Goal: Check status: Check status

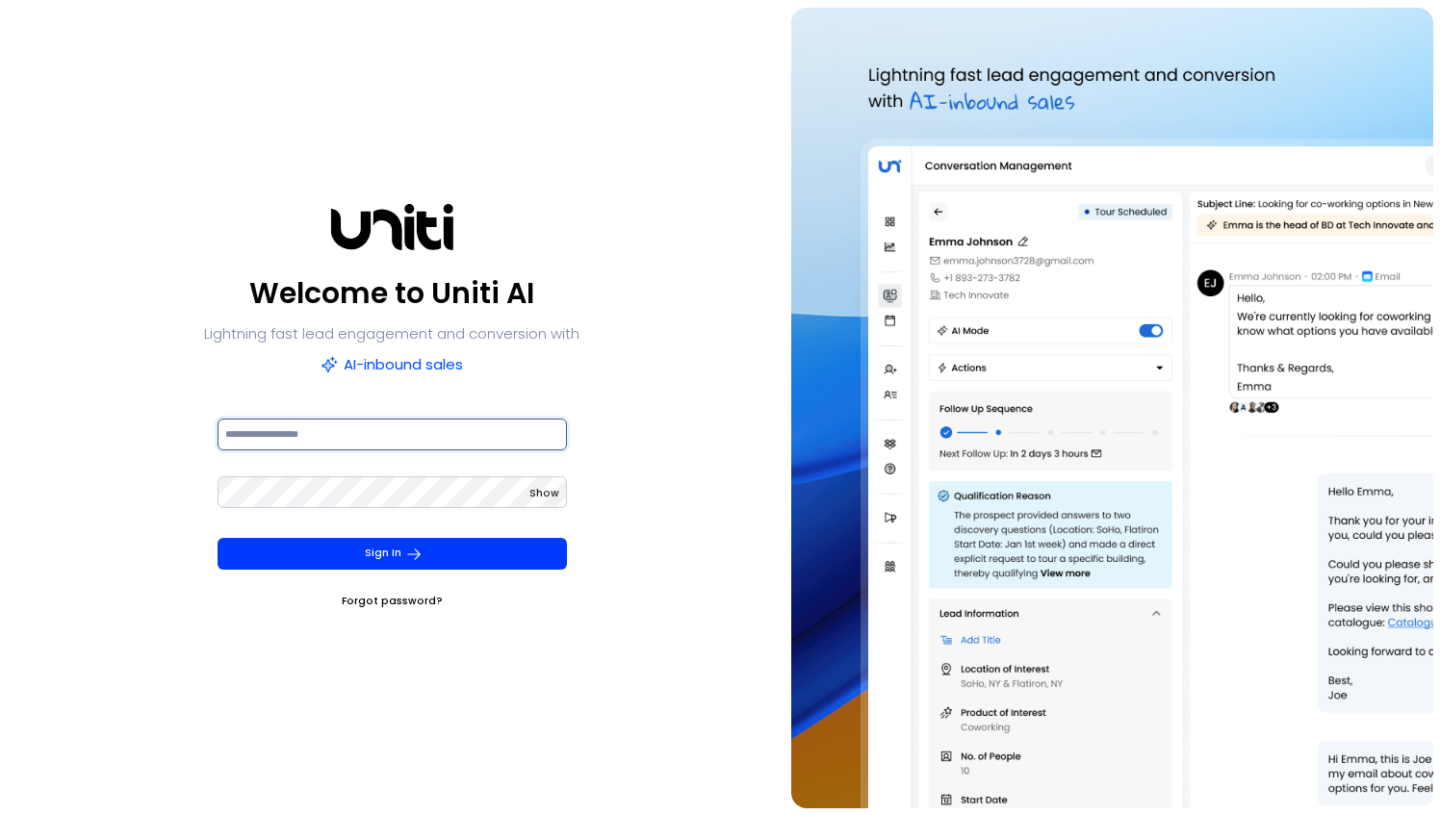
type input "**********"
click at [318, 414] on div "**********" at bounding box center [392, 407] width 378 height 406
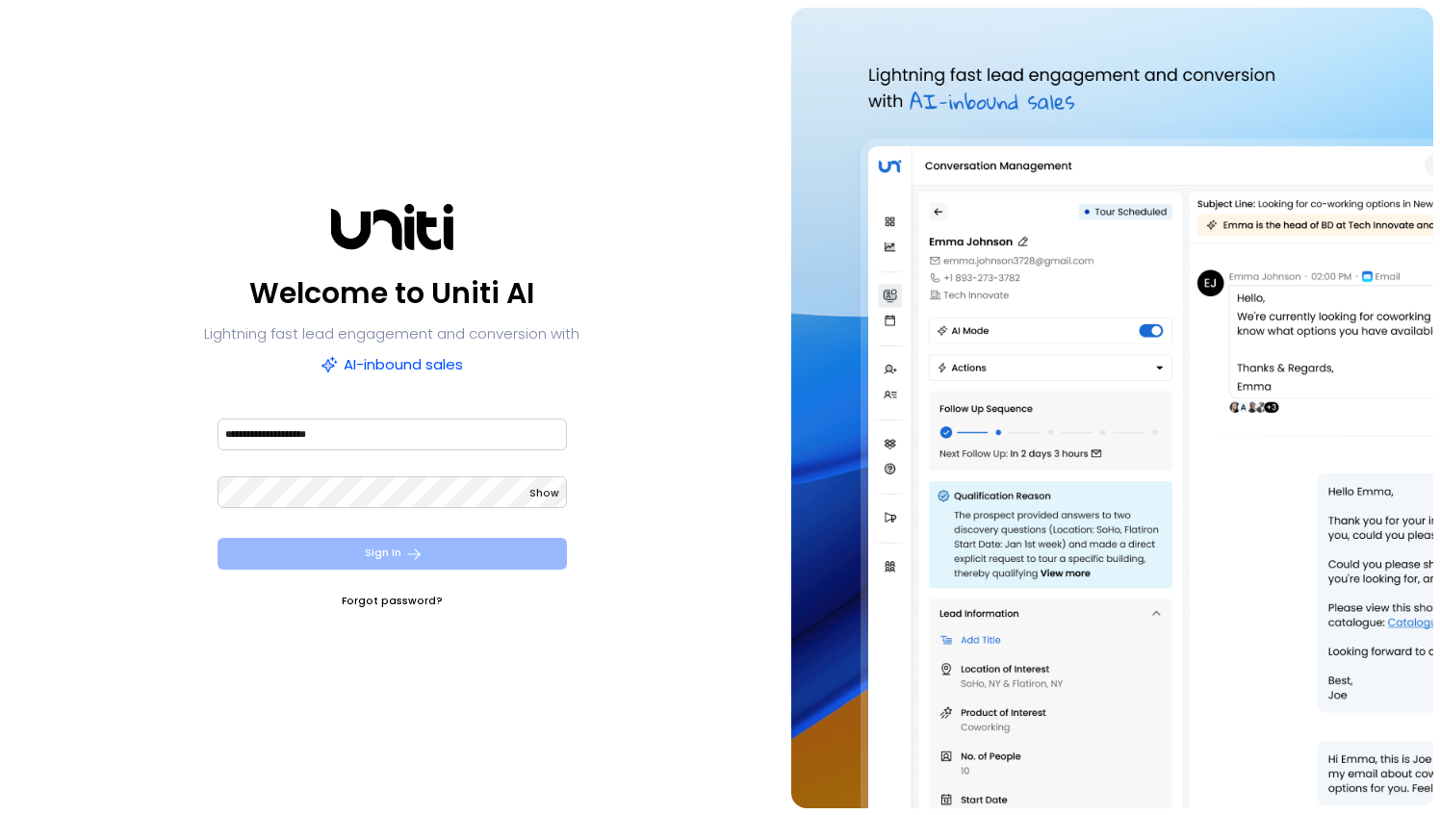
click at [304, 540] on button "Sign In" at bounding box center [392, 554] width 349 height 32
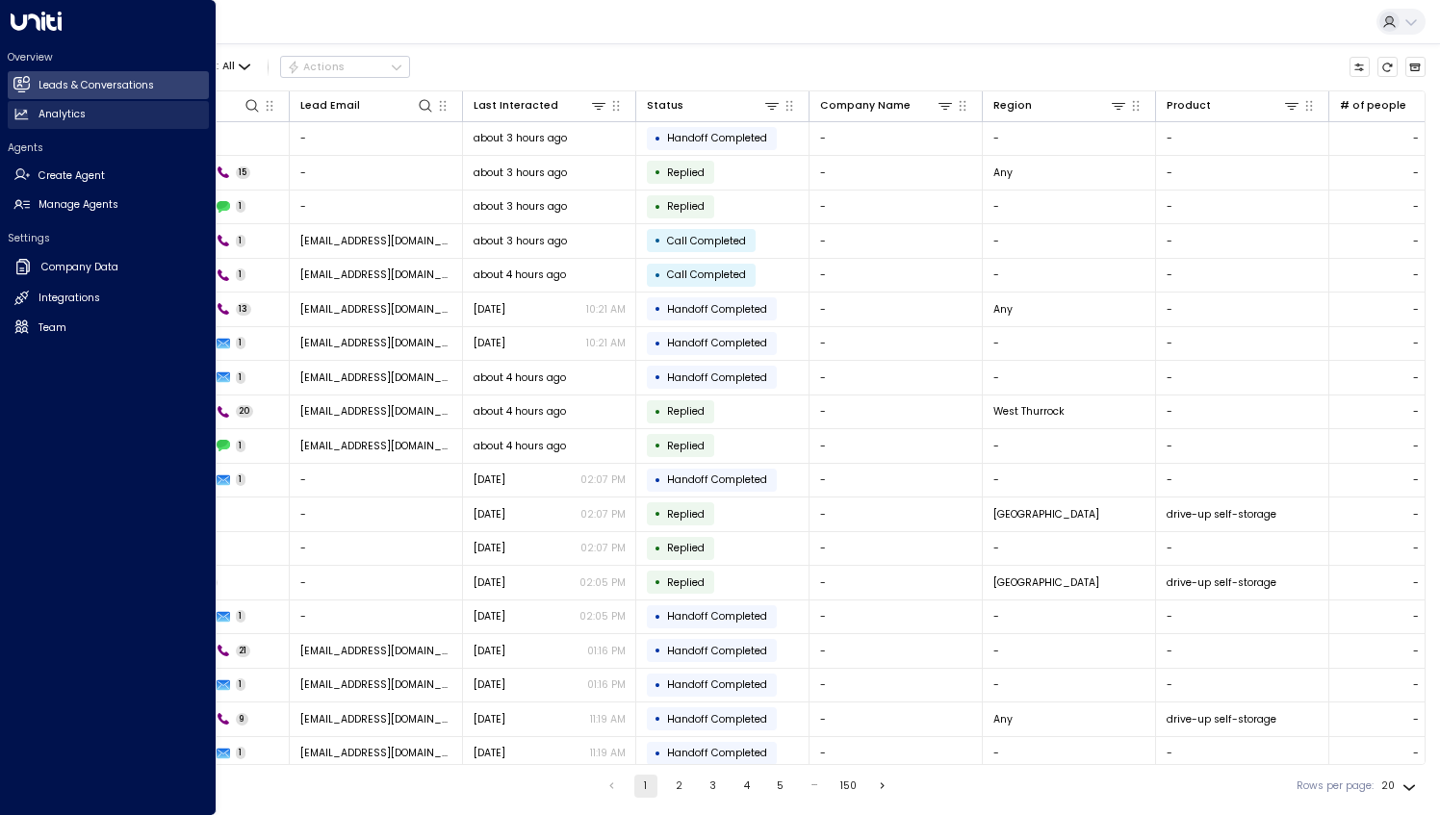
click at [82, 116] on h2 "Analytics" at bounding box center [61, 114] width 47 height 15
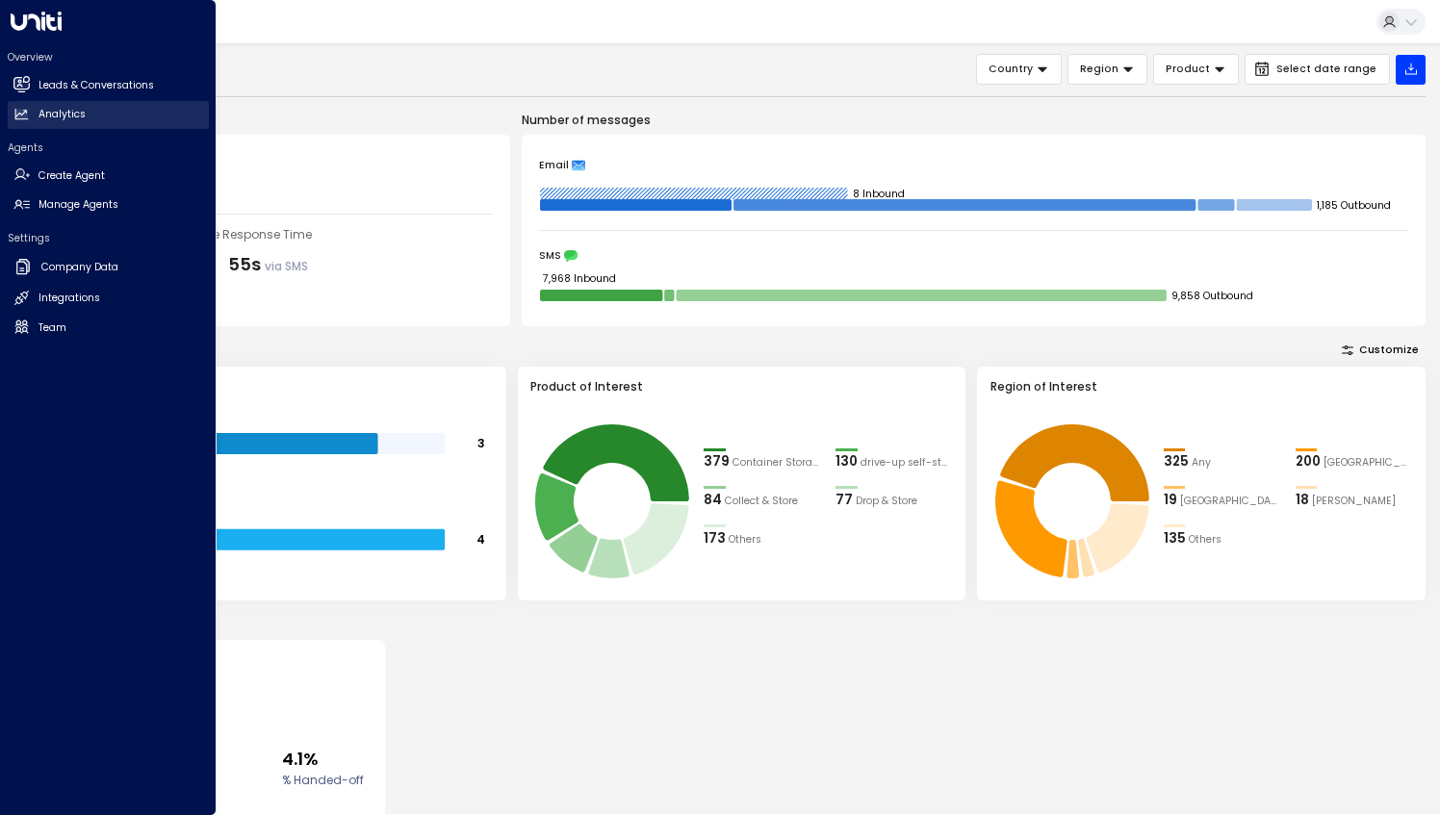
click at [67, 118] on h2 "Analytics" at bounding box center [61, 114] width 47 height 15
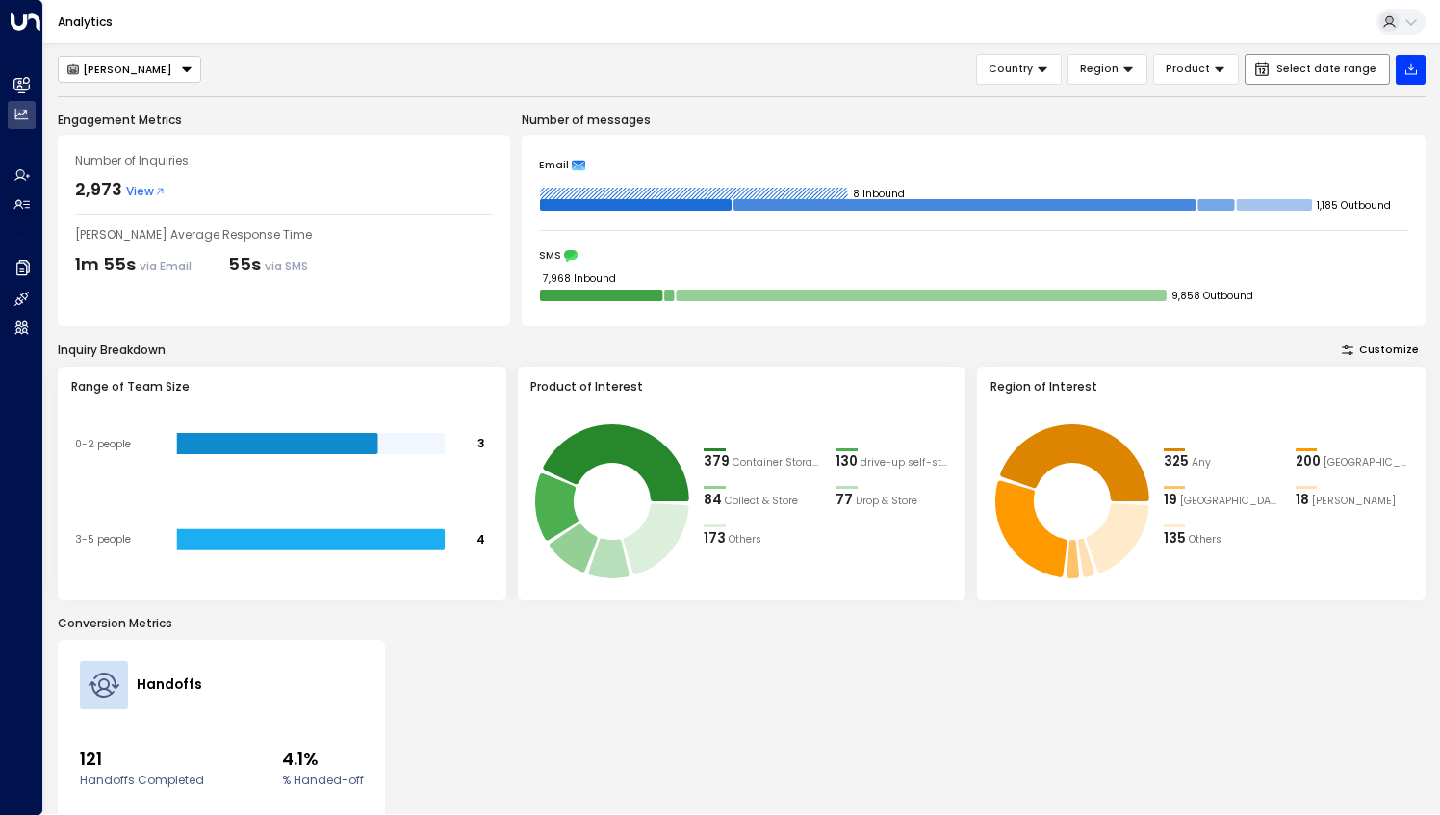
click at [1291, 70] on span "Select date range" at bounding box center [1326, 70] width 100 height 12
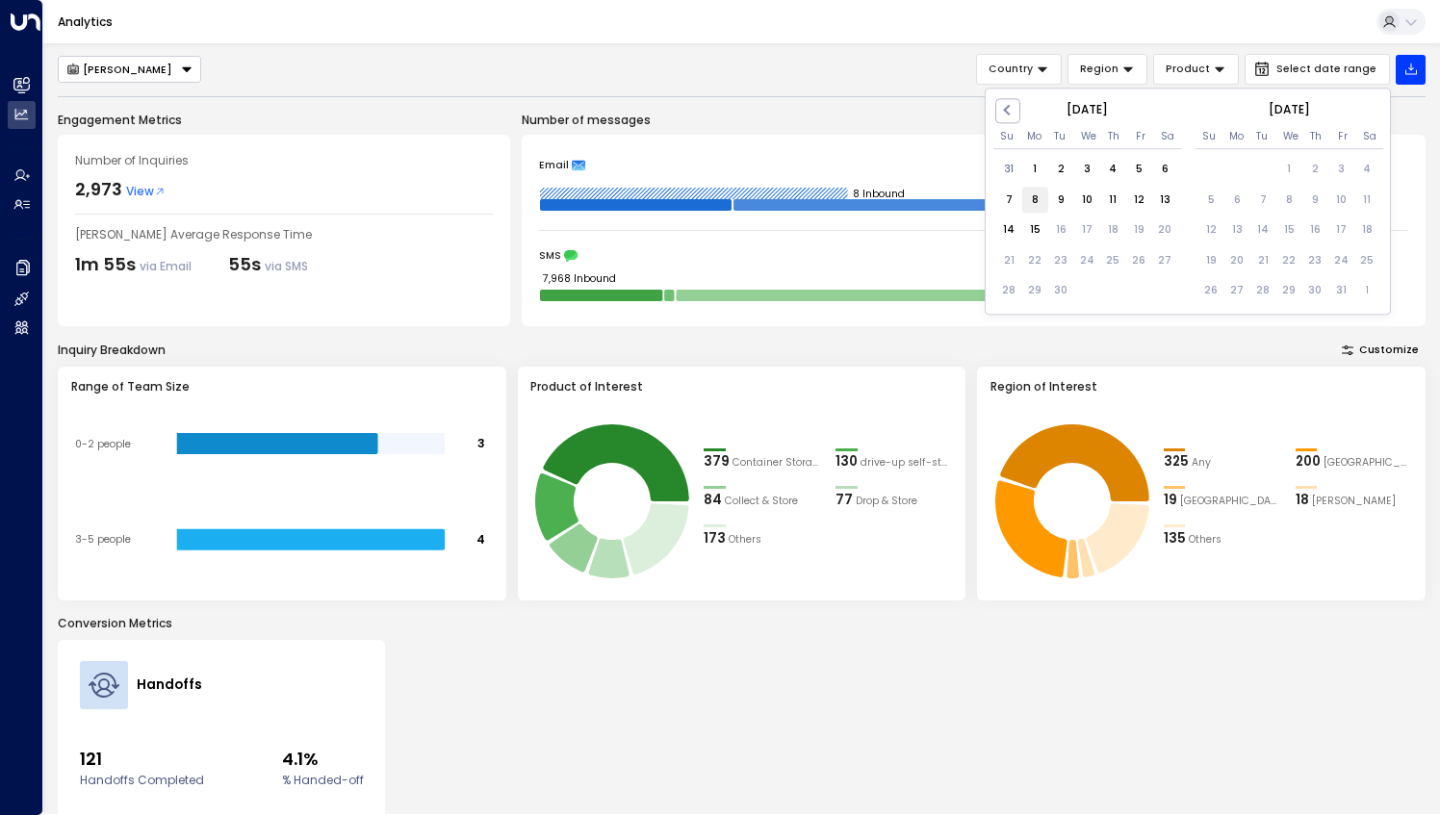
click at [1036, 205] on div "8" at bounding box center [1035, 201] width 26 height 26
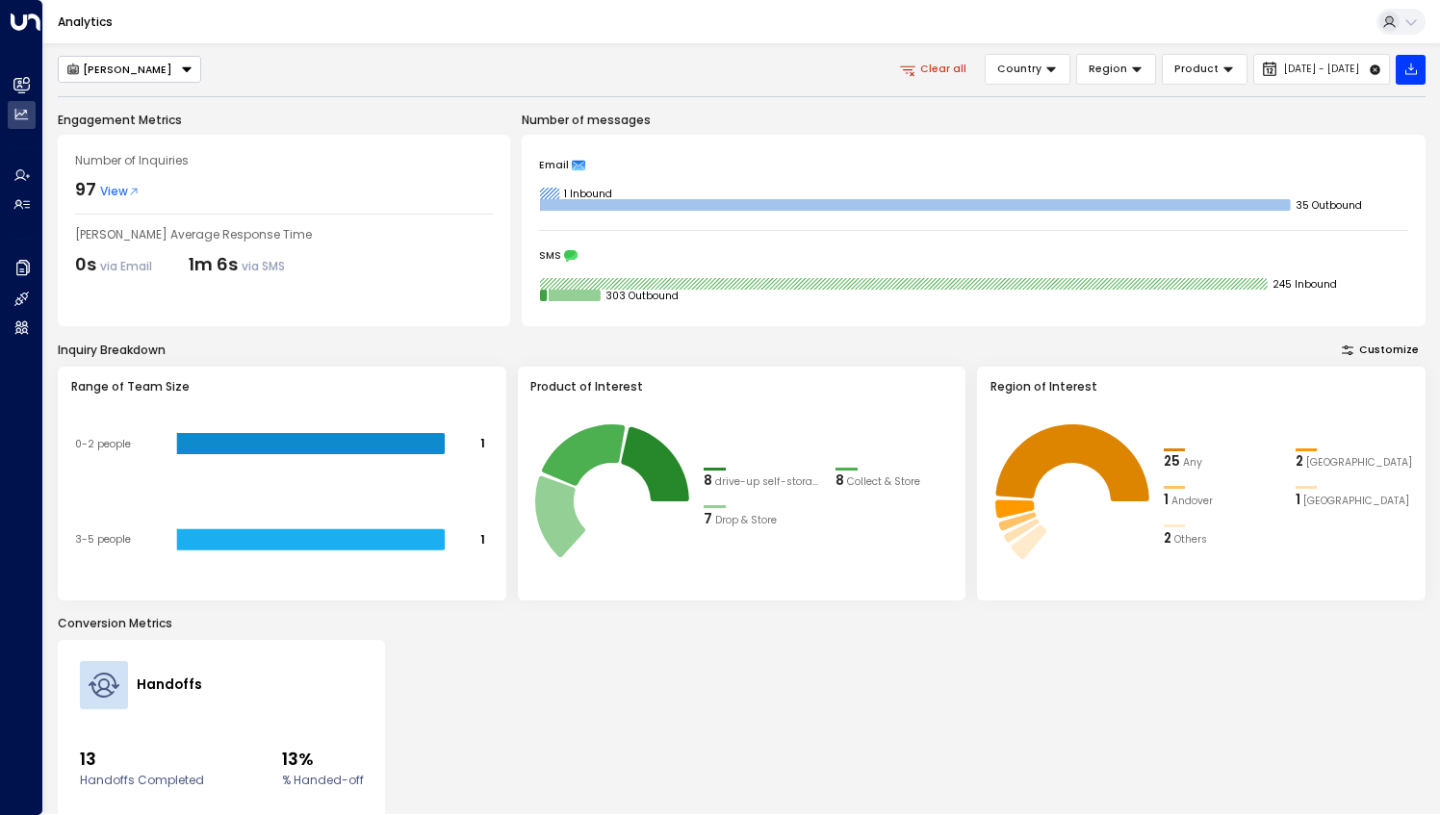
click at [119, 189] on span "View" at bounding box center [119, 191] width 39 height 17
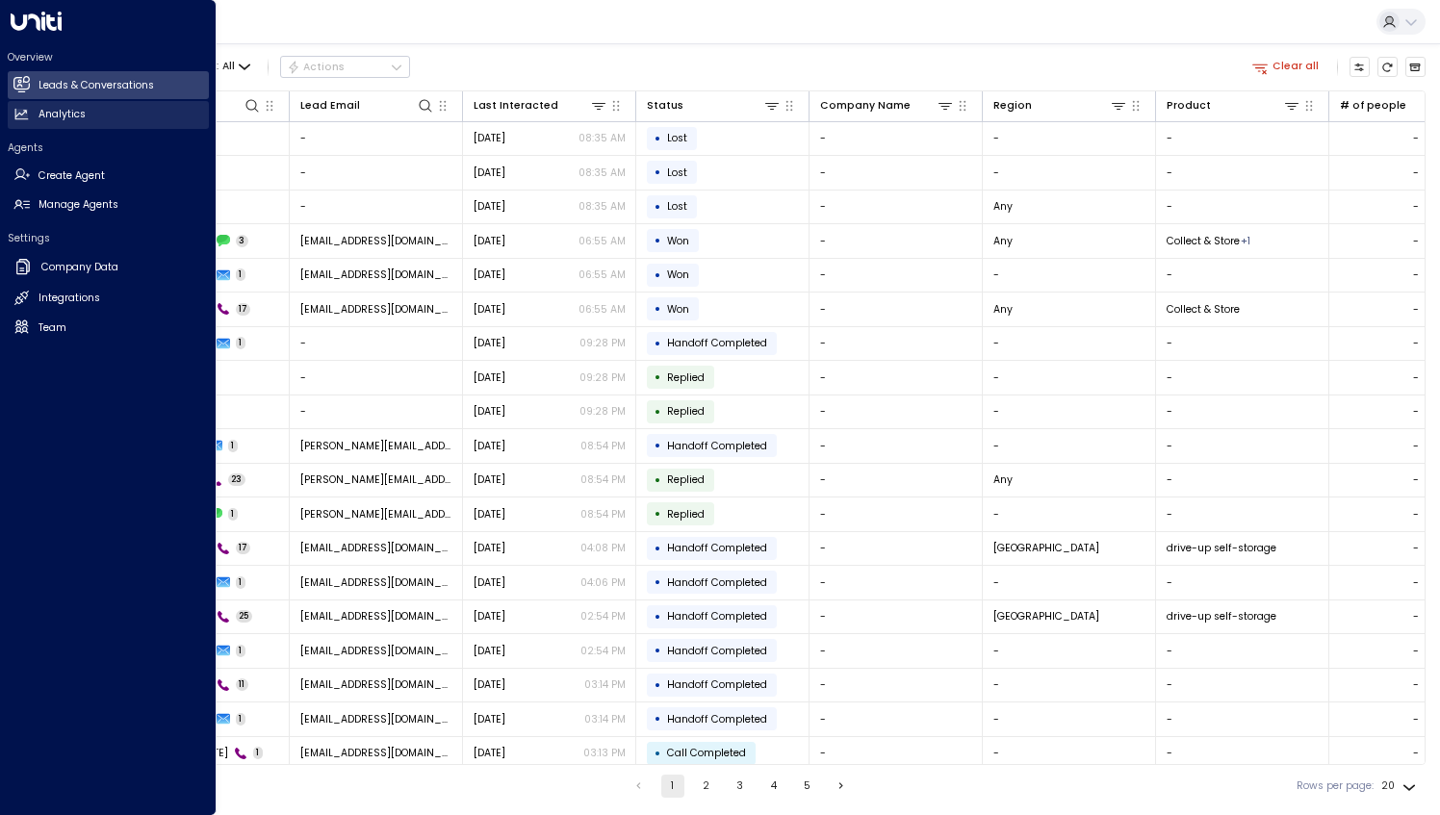
click at [96, 115] on link "Analytics Analytics" at bounding box center [108, 115] width 201 height 28
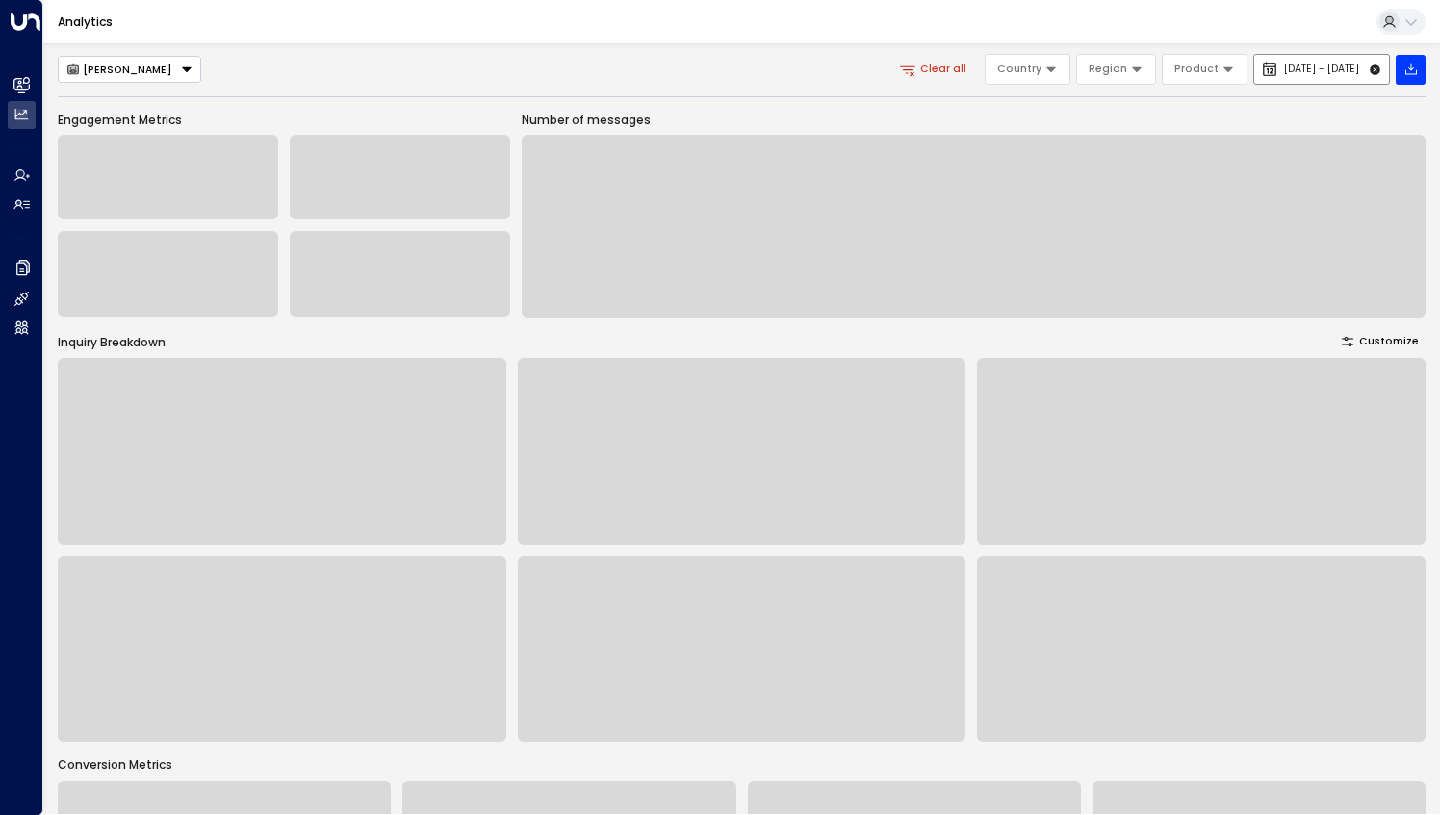
click at [1284, 65] on span "[DATE] - [DATE]" at bounding box center [1321, 70] width 75 height 12
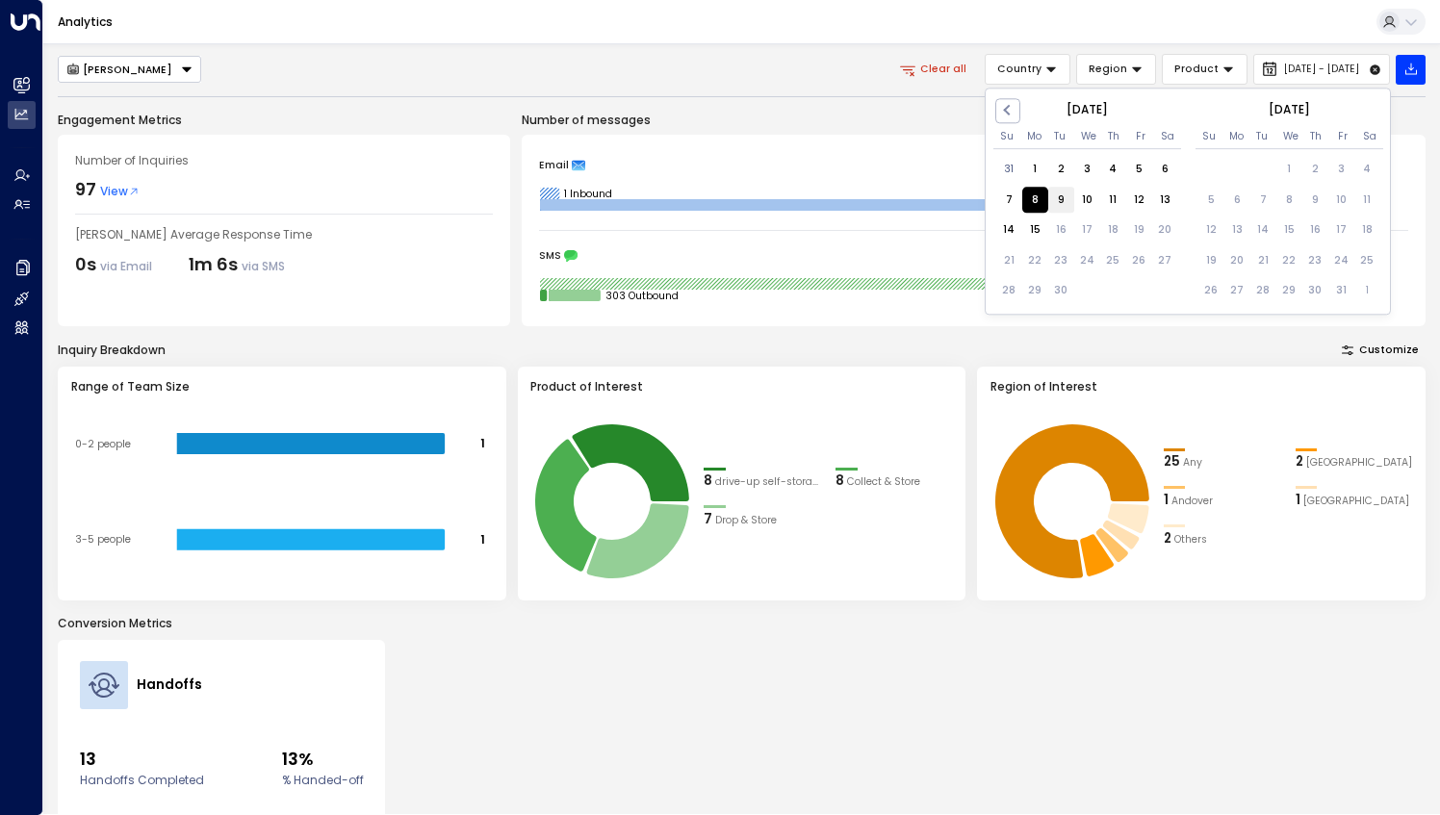
click at [1059, 204] on div "9" at bounding box center [1061, 201] width 26 height 26
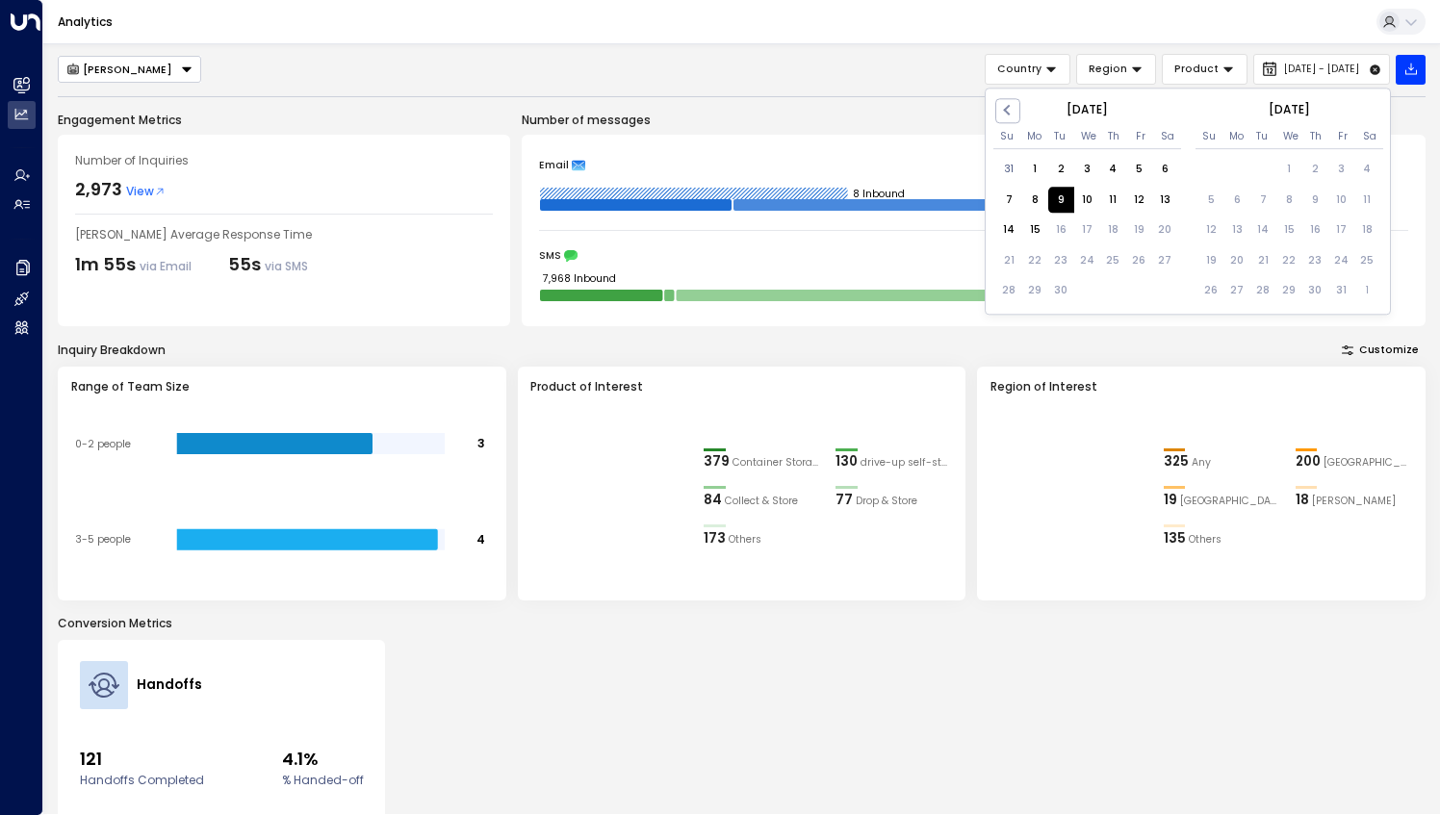
click at [1059, 200] on div "9" at bounding box center [1061, 201] width 26 height 26
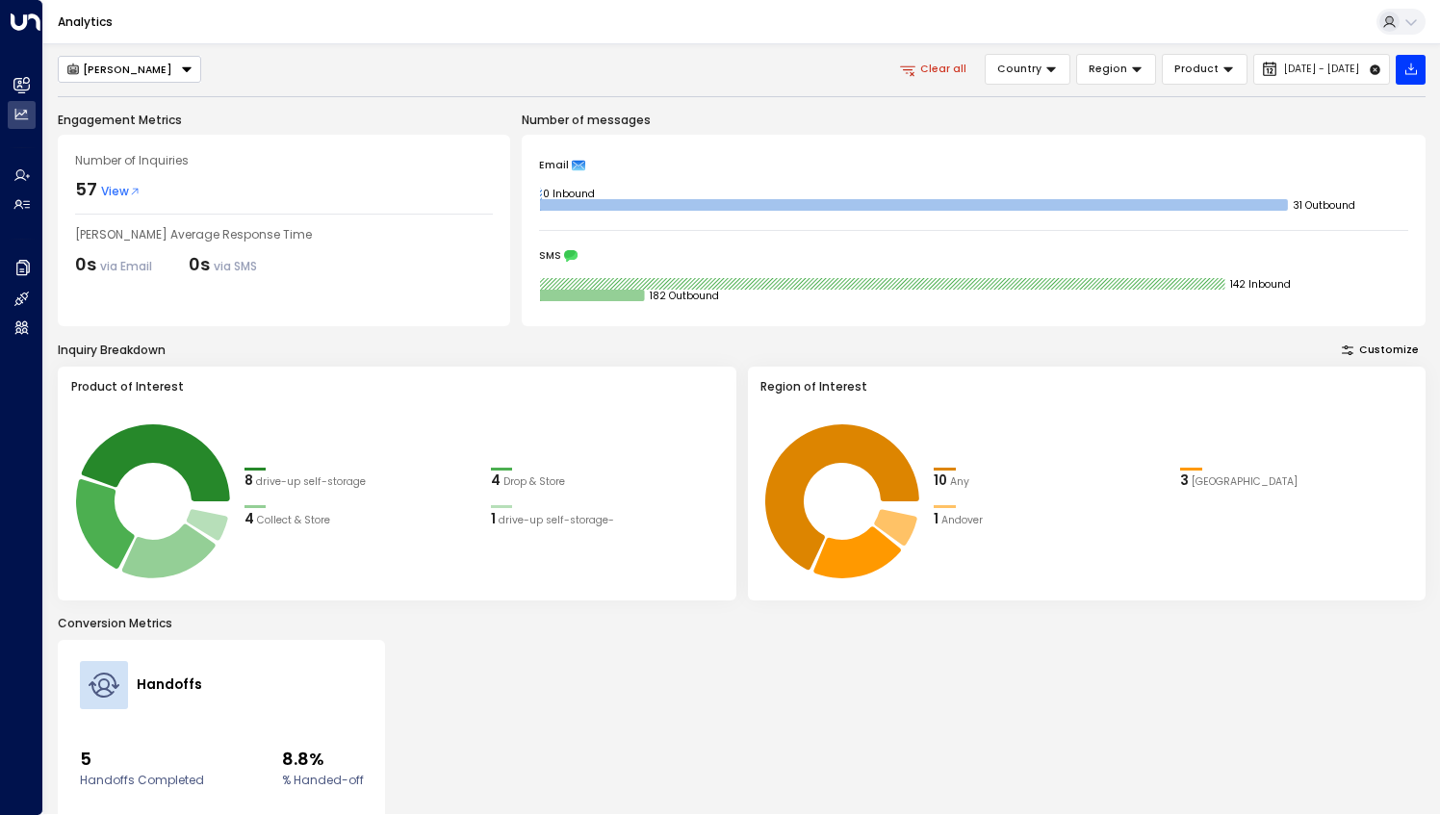
click at [111, 194] on span "View" at bounding box center [120, 191] width 39 height 17
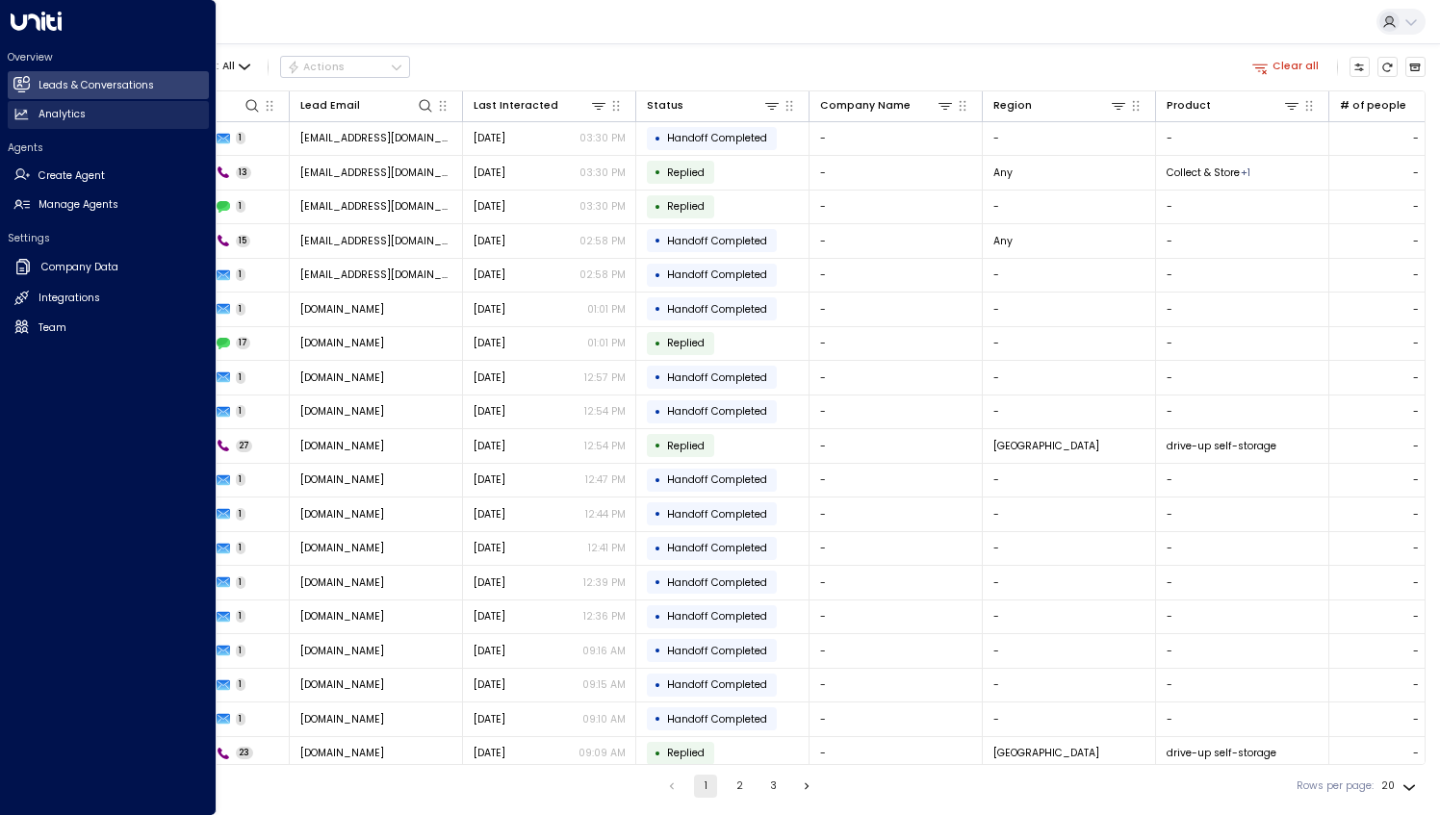
click at [20, 114] on icon at bounding box center [21, 114] width 13 height 11
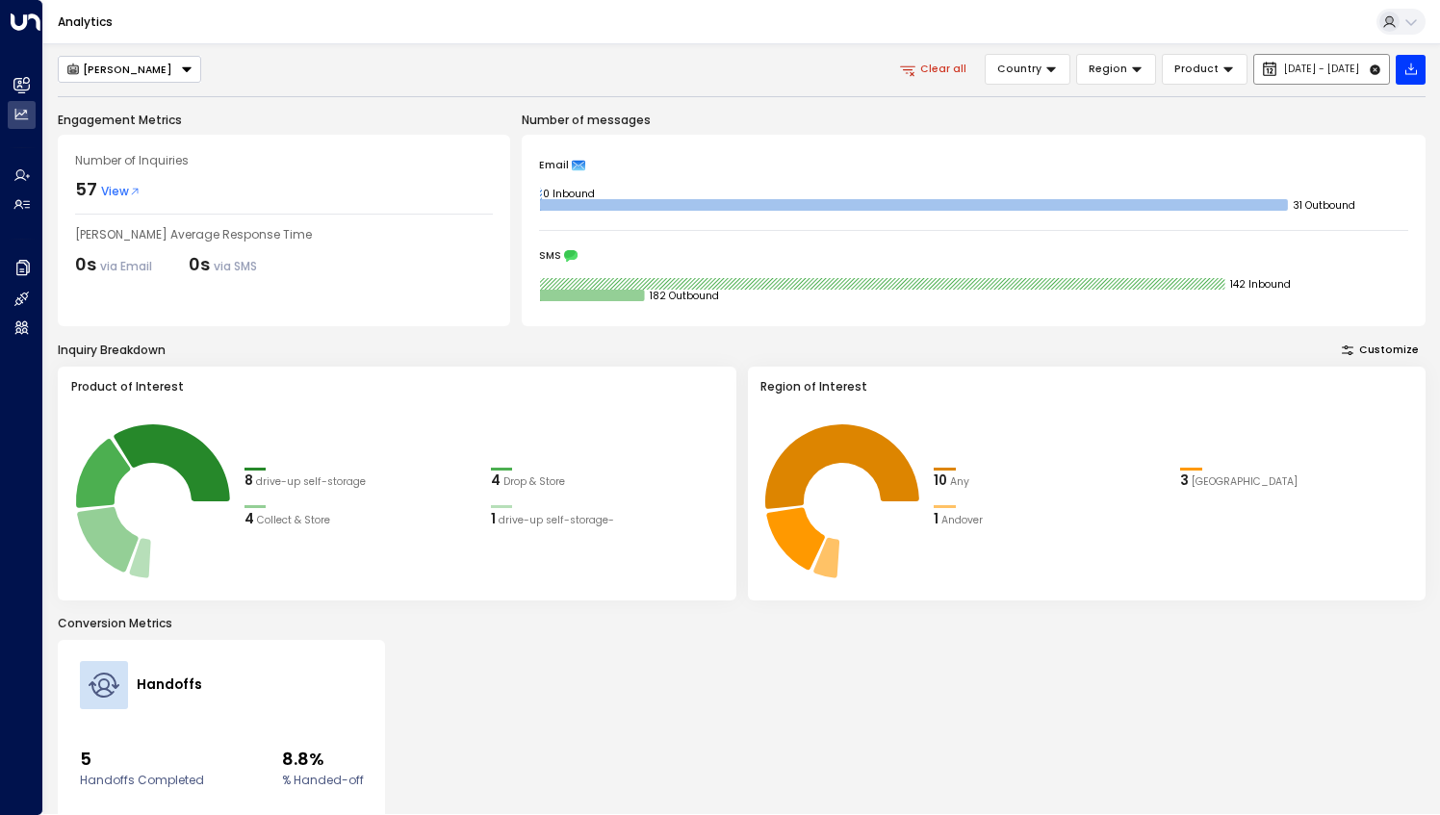
click at [1253, 73] on button "[DATE] - [DATE]" at bounding box center [1321, 69] width 137 height 31
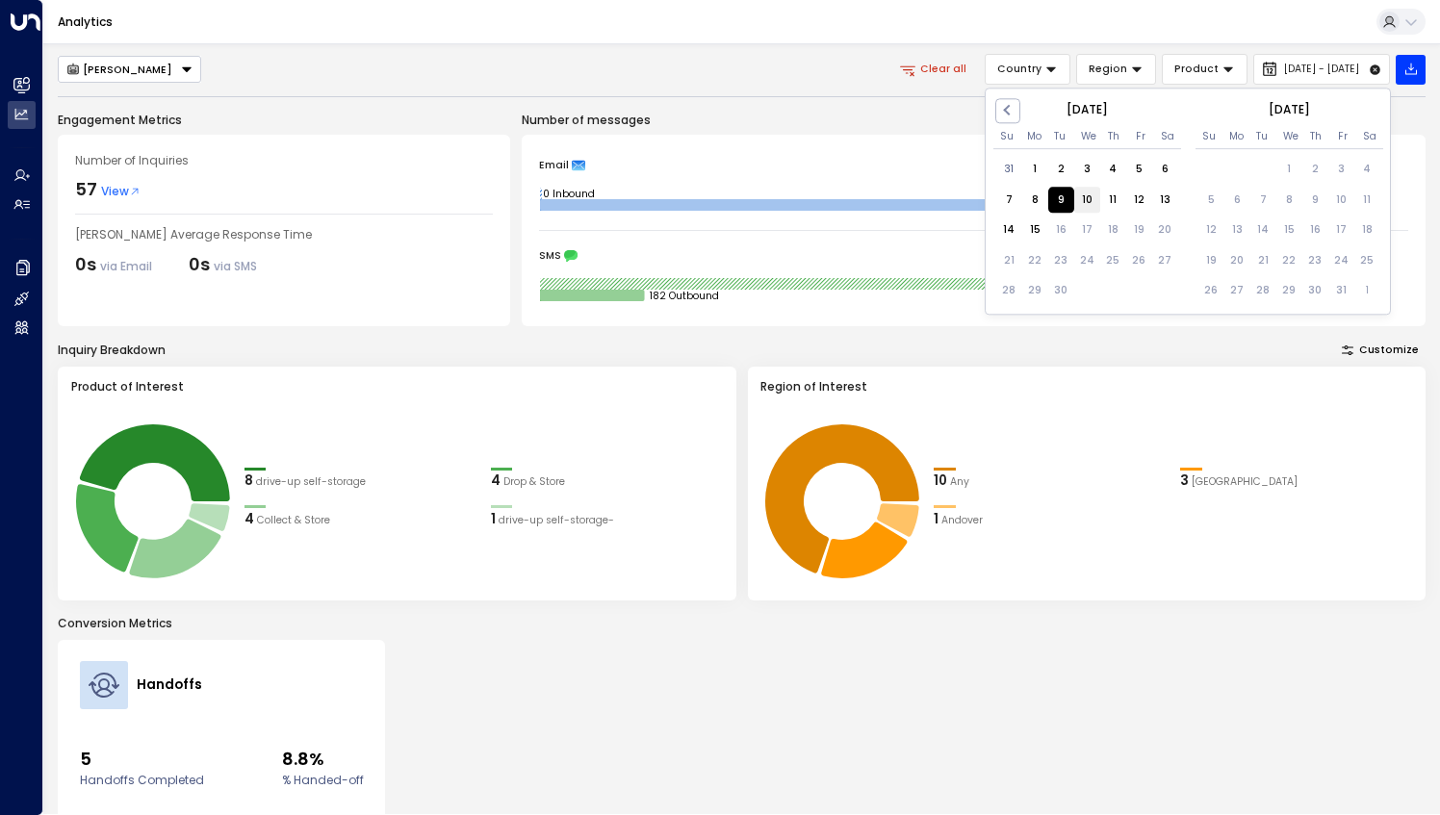
click at [1088, 204] on div "10" at bounding box center [1087, 201] width 26 height 26
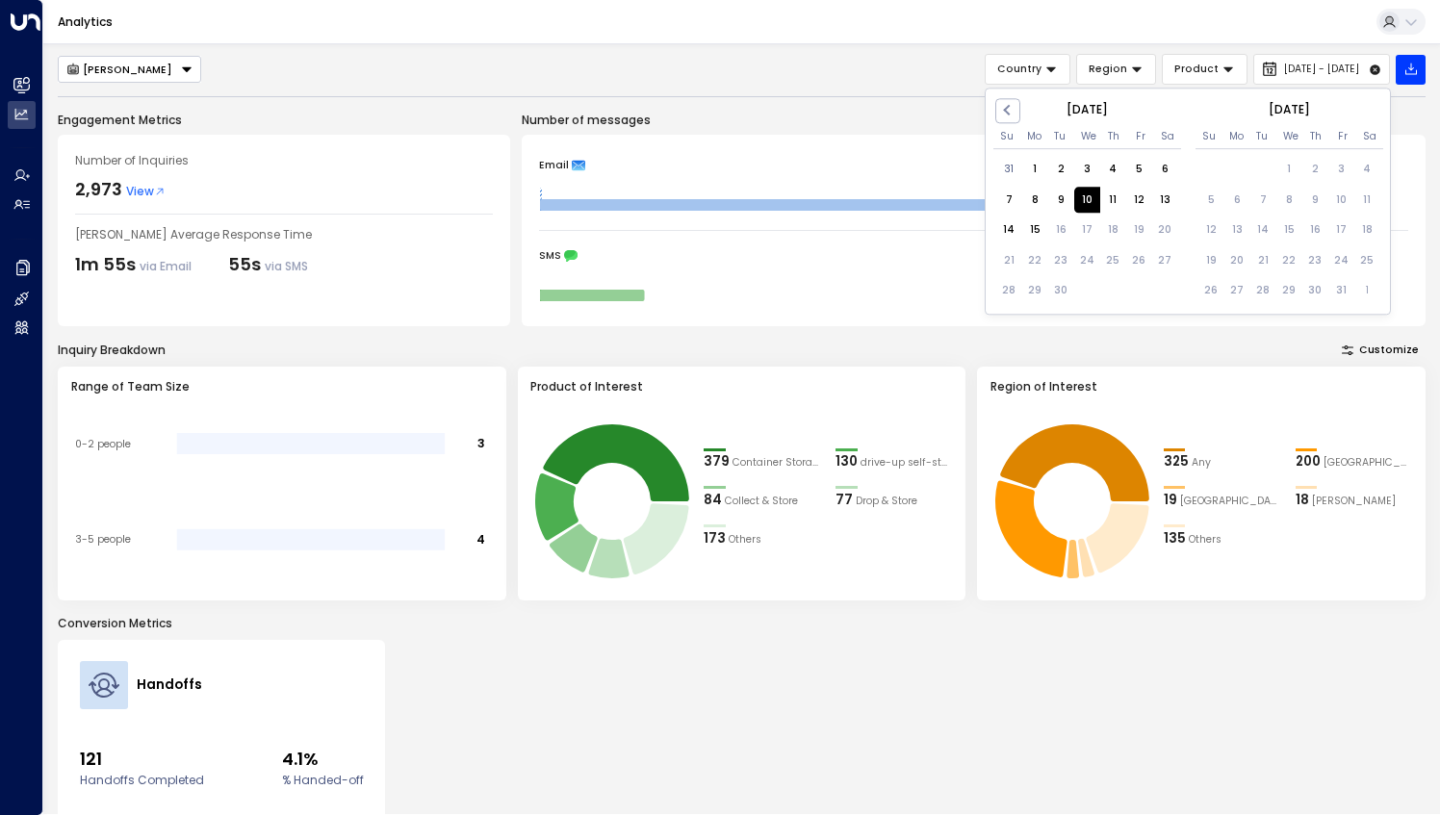
click at [1088, 201] on div "10" at bounding box center [1087, 201] width 26 height 26
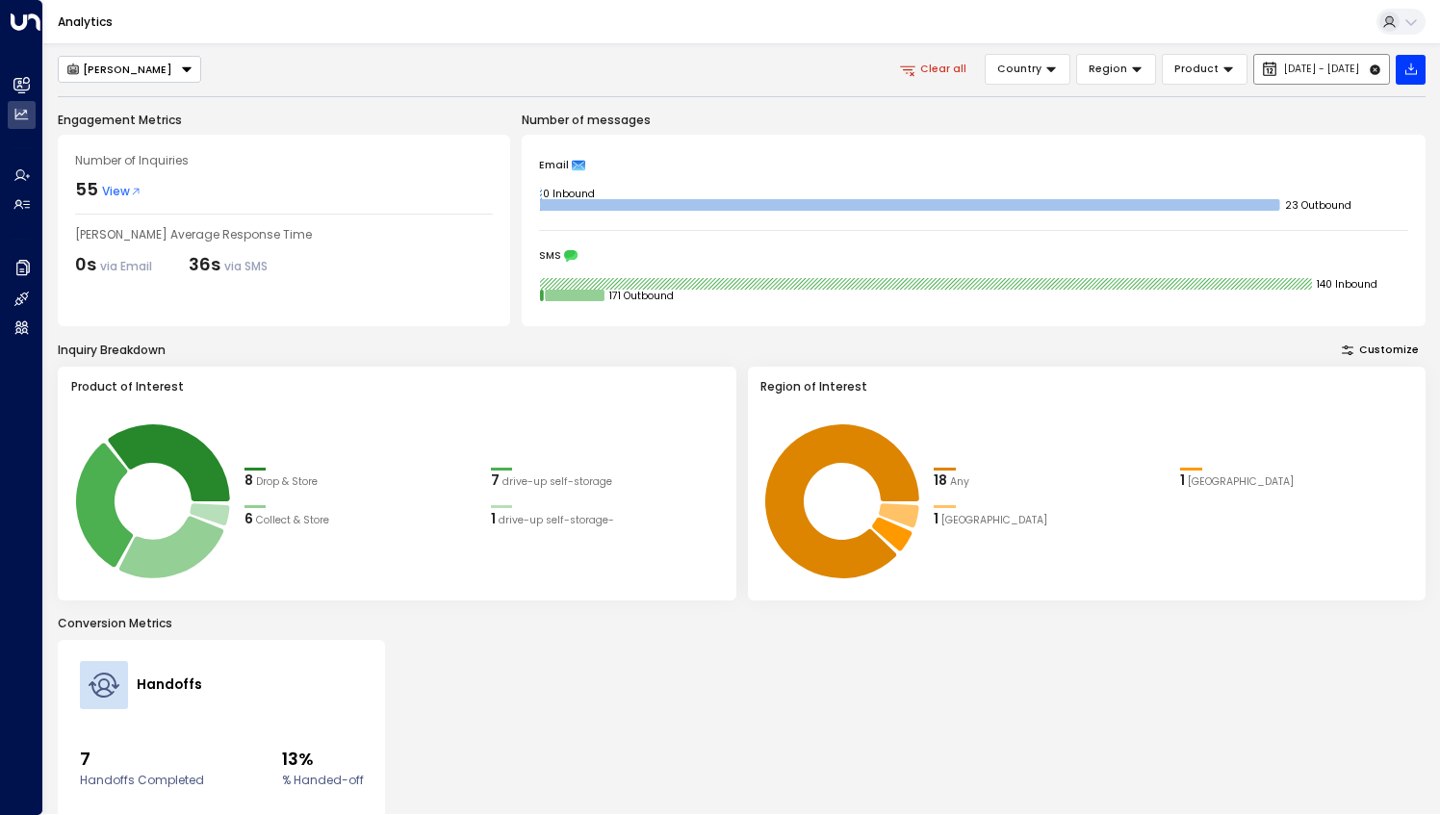
click at [1284, 67] on span "[DATE] - [DATE]" at bounding box center [1321, 70] width 75 height 12
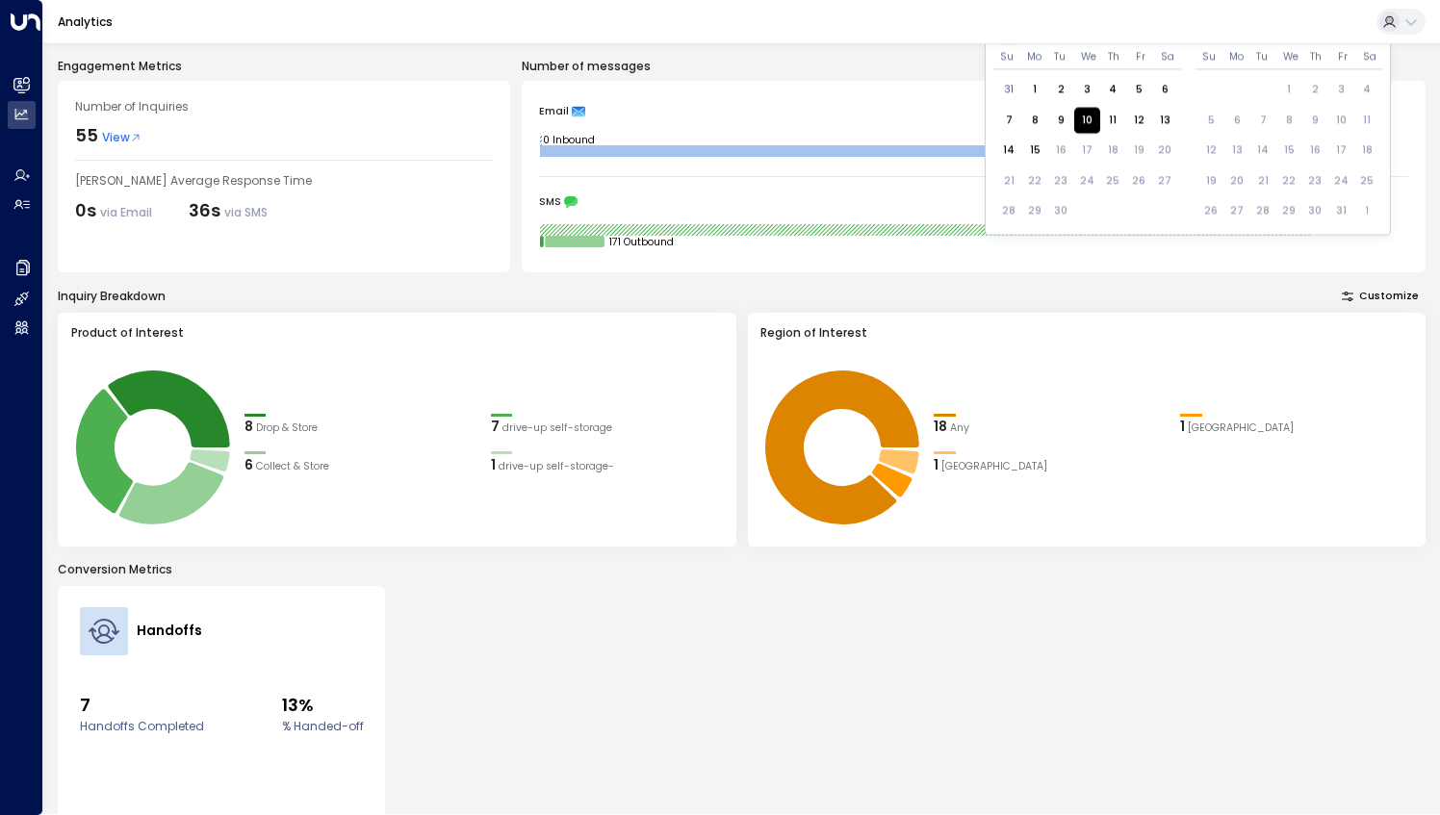
scroll to position [96, 0]
